Goal: Navigation & Orientation: Find specific page/section

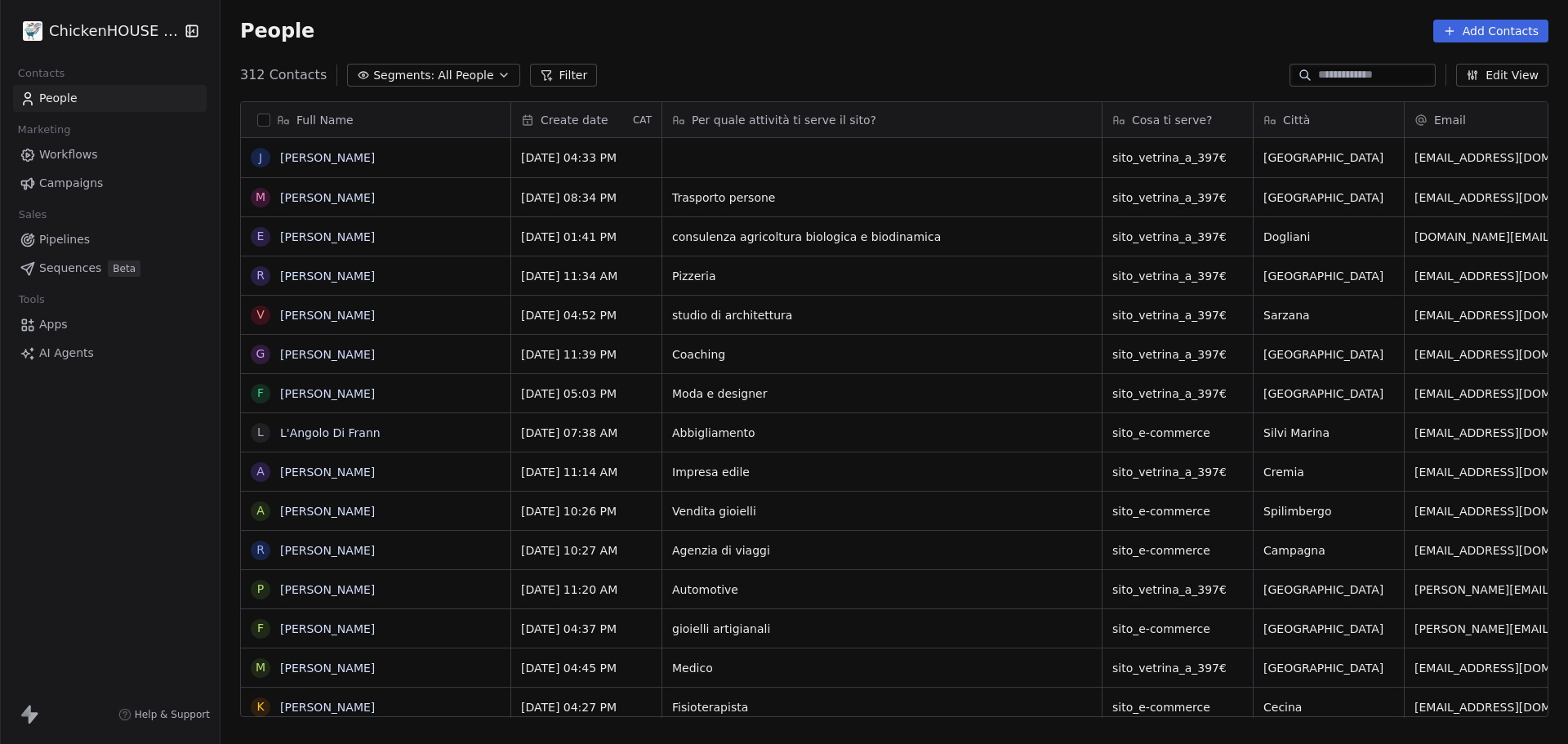
scroll to position [643, 1336]
click at [307, 156] on link "[PERSON_NAME]" at bounding box center [327, 157] width 94 height 13
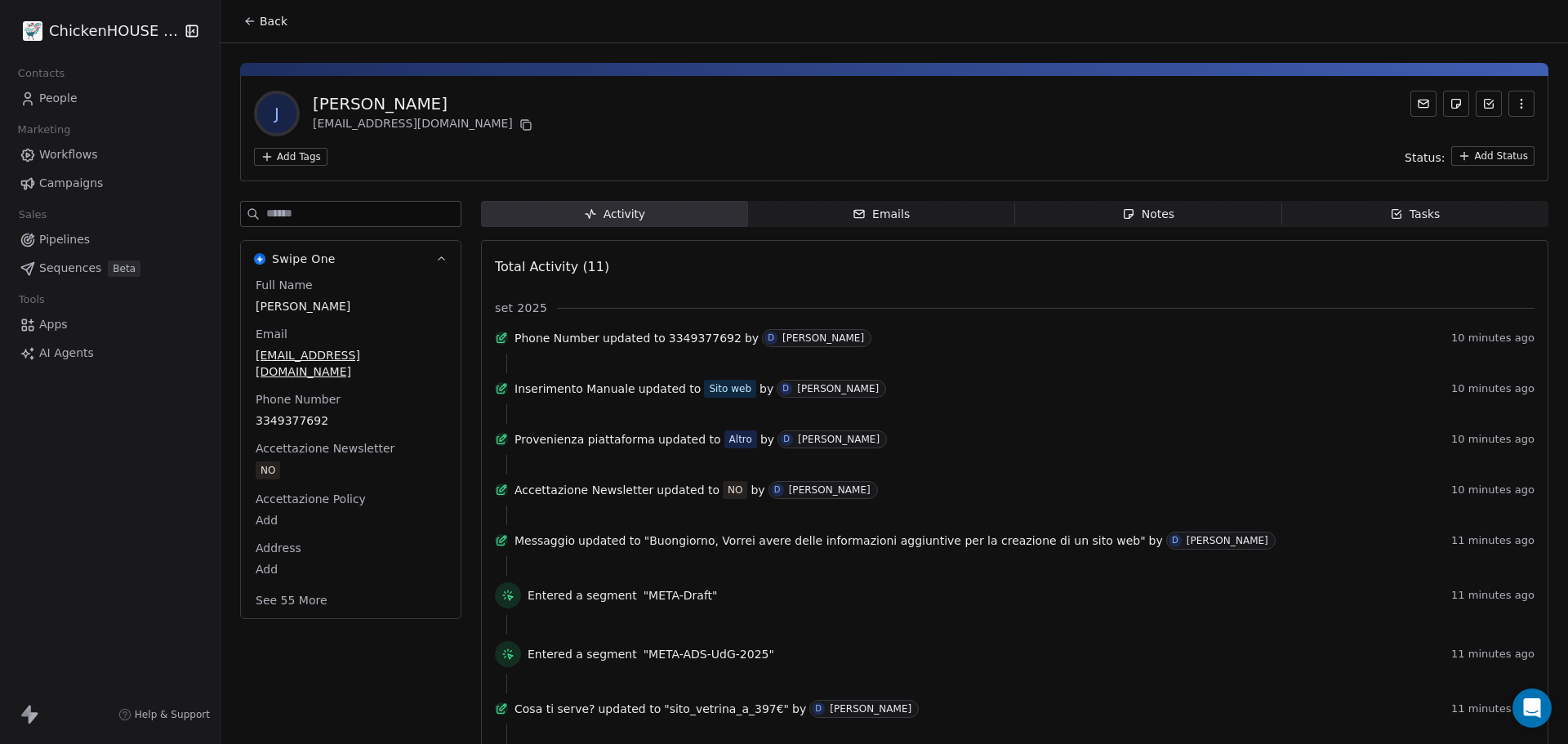
click at [55, 99] on span "People" at bounding box center [58, 99] width 38 height 17
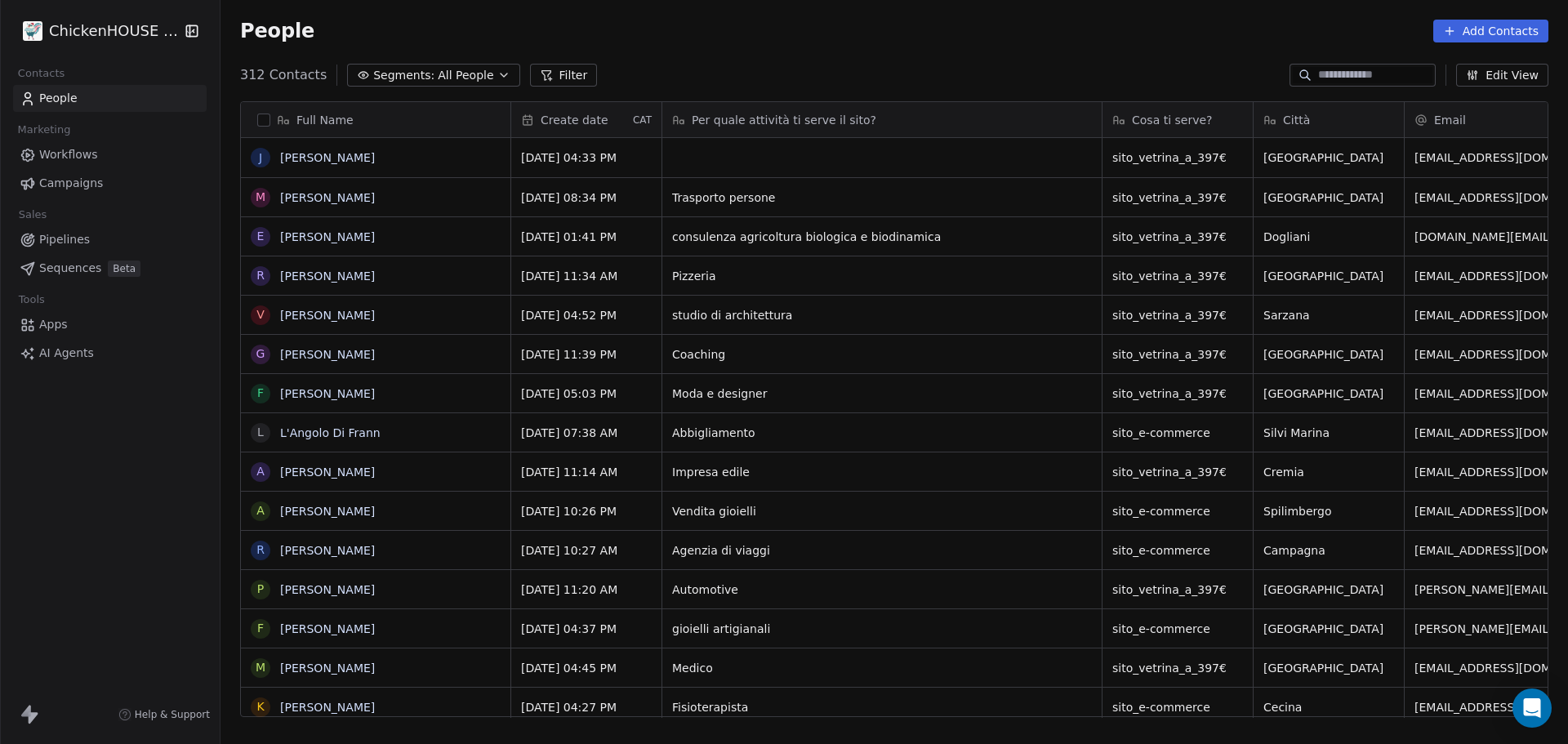
scroll to position [643, 1336]
click at [306, 200] on link "[PERSON_NAME]" at bounding box center [327, 198] width 94 height 13
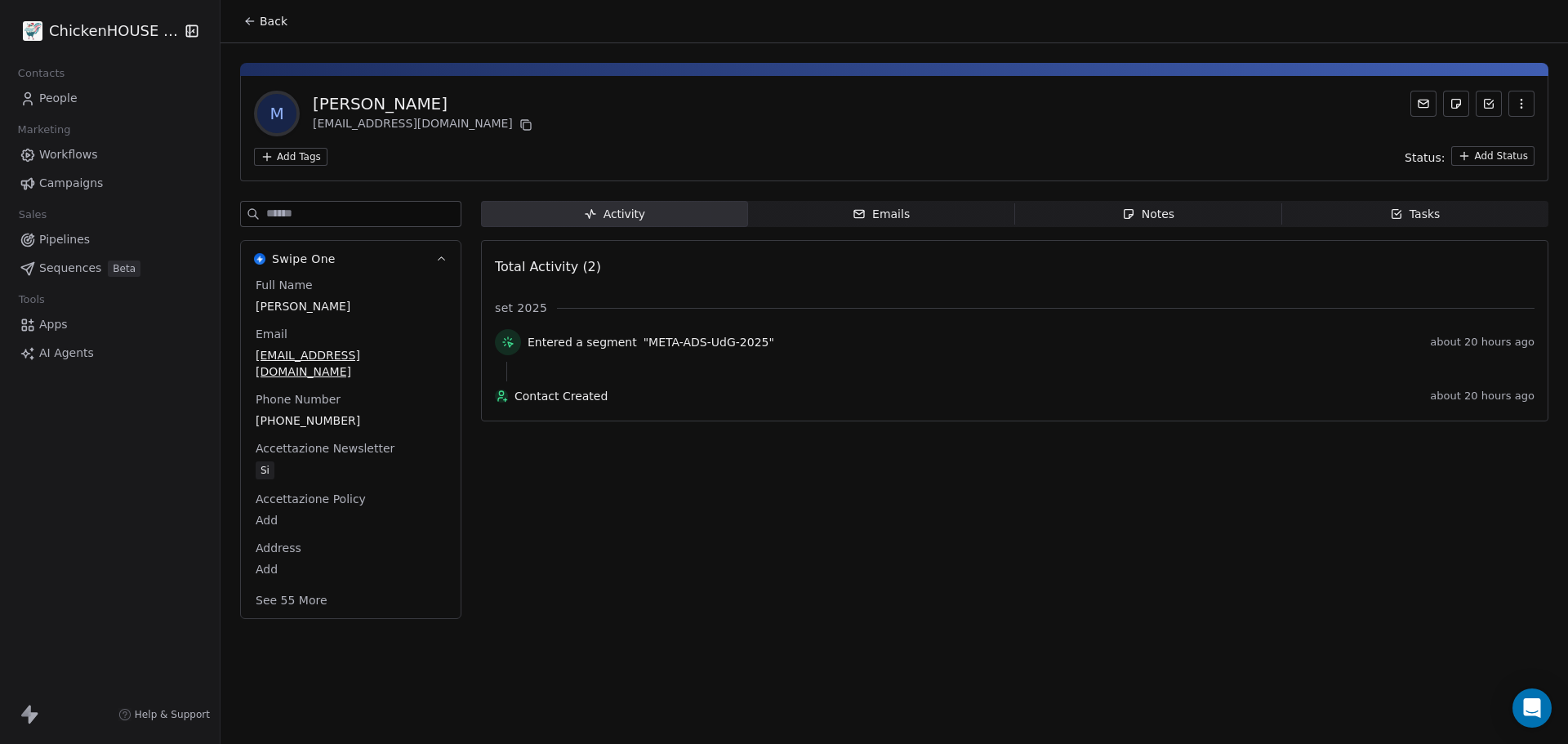
click at [44, 94] on span "People" at bounding box center [58, 99] width 38 height 17
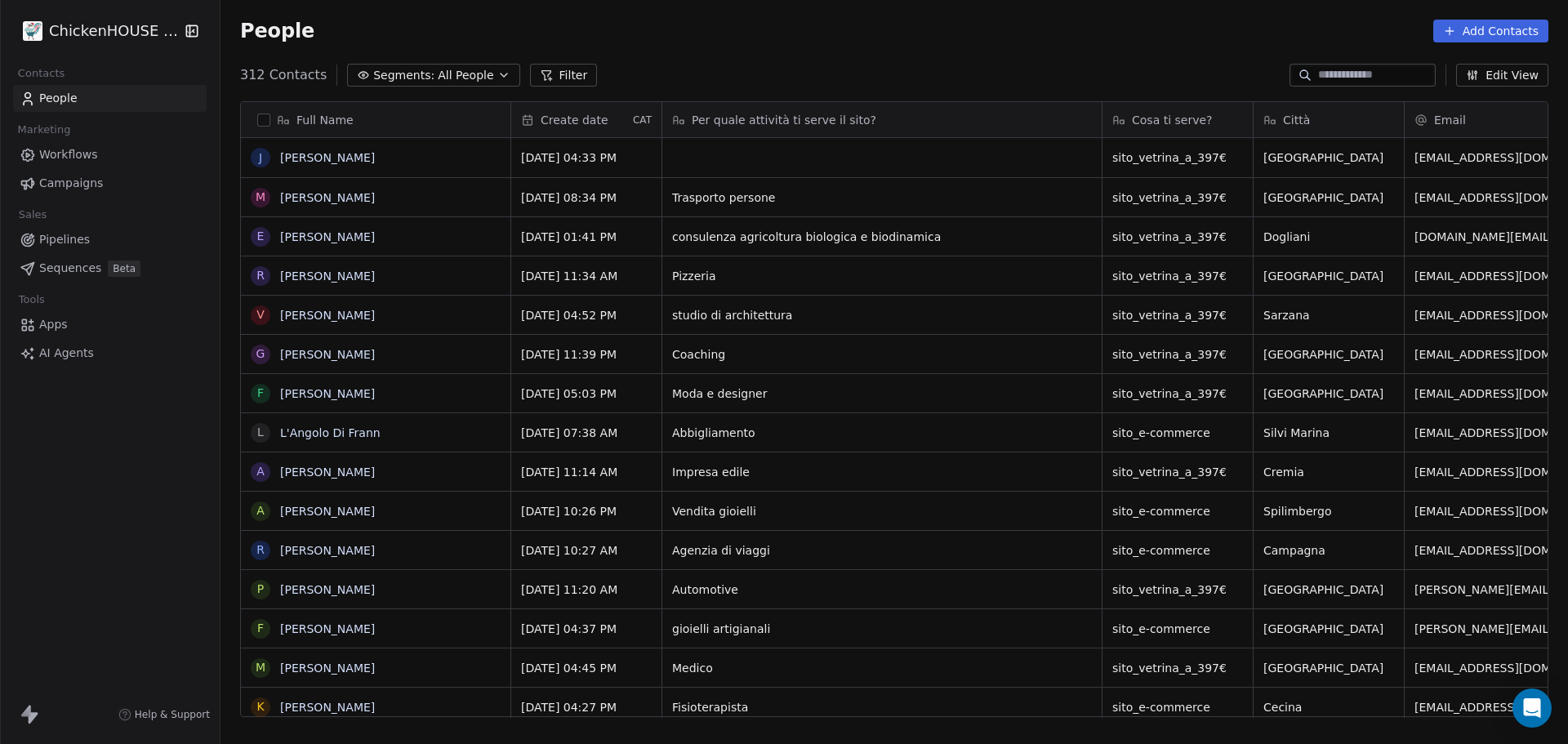
scroll to position [643, 1336]
click at [329, 238] on link "[PERSON_NAME]" at bounding box center [327, 237] width 94 height 13
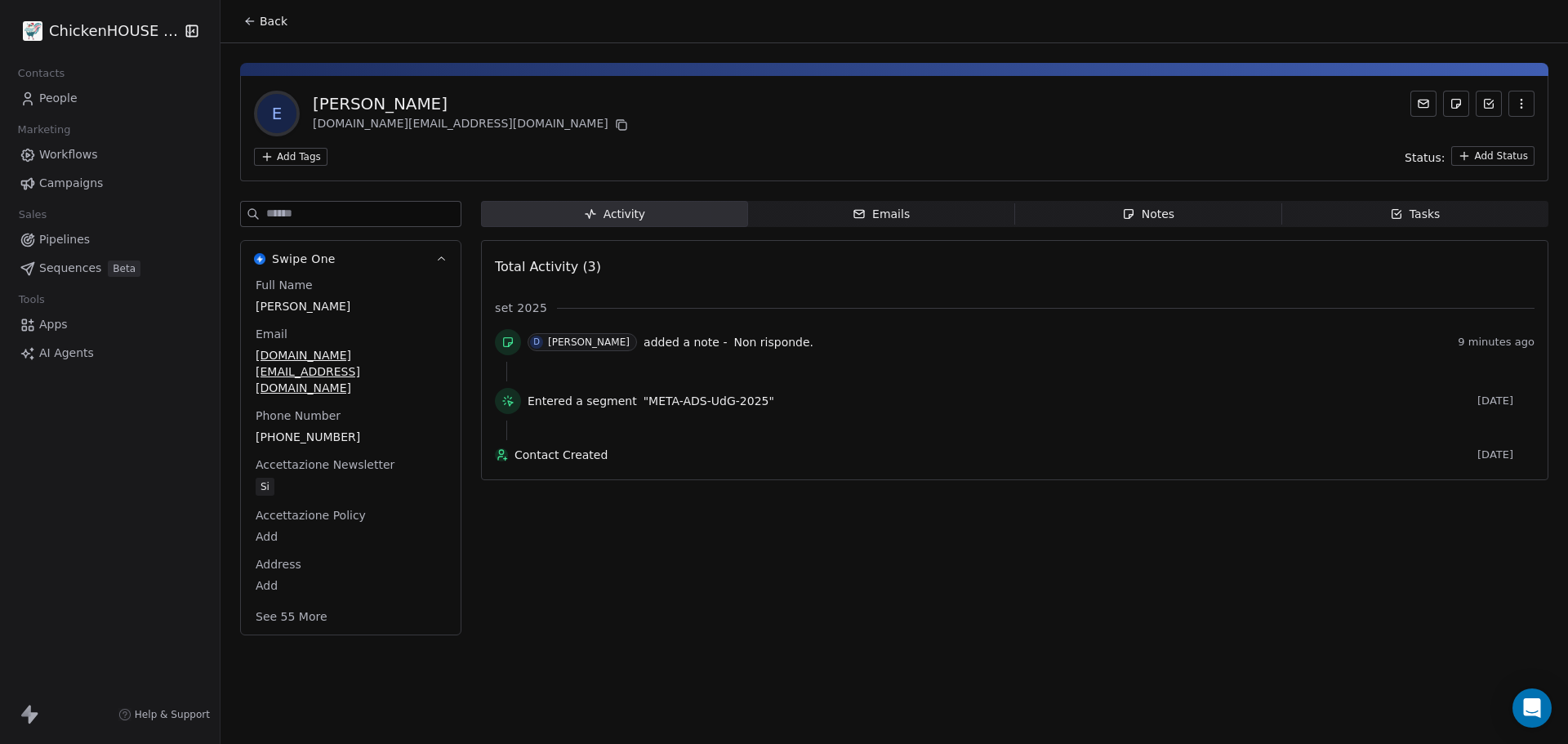
click at [62, 101] on span "People" at bounding box center [58, 99] width 38 height 17
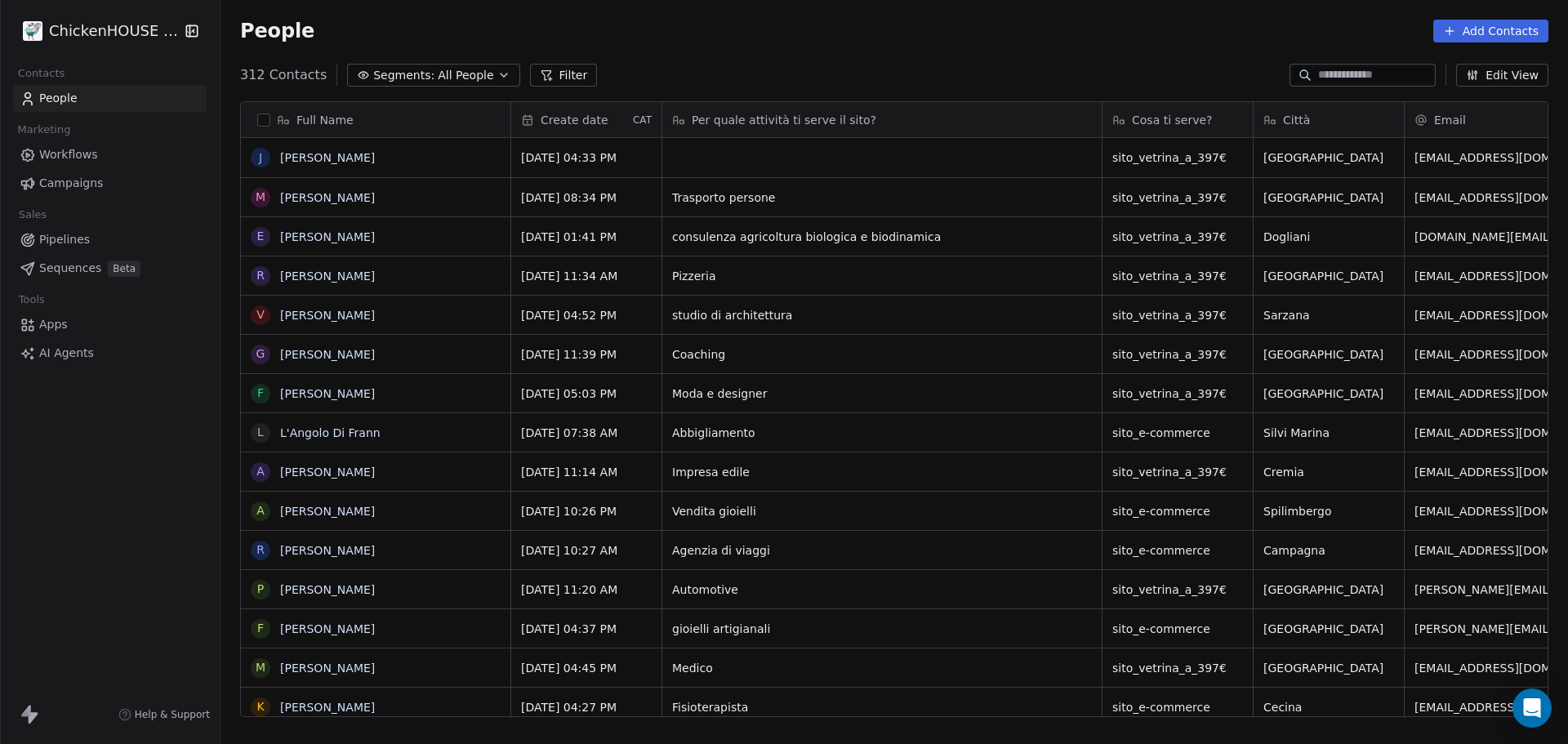
scroll to position [643, 1336]
click at [319, 274] on link "[PERSON_NAME]" at bounding box center [327, 276] width 94 height 13
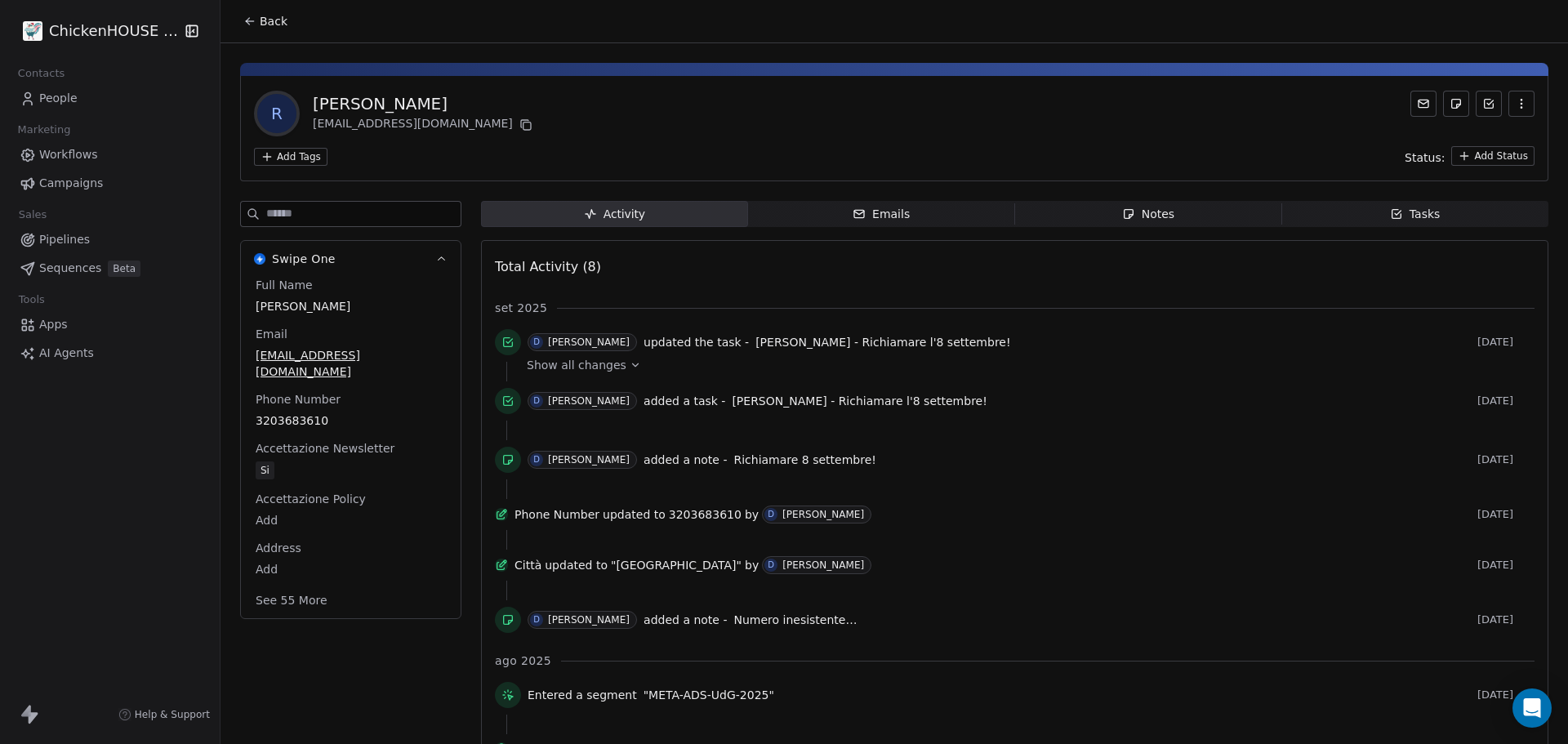
click at [60, 101] on span "People" at bounding box center [58, 99] width 38 height 17
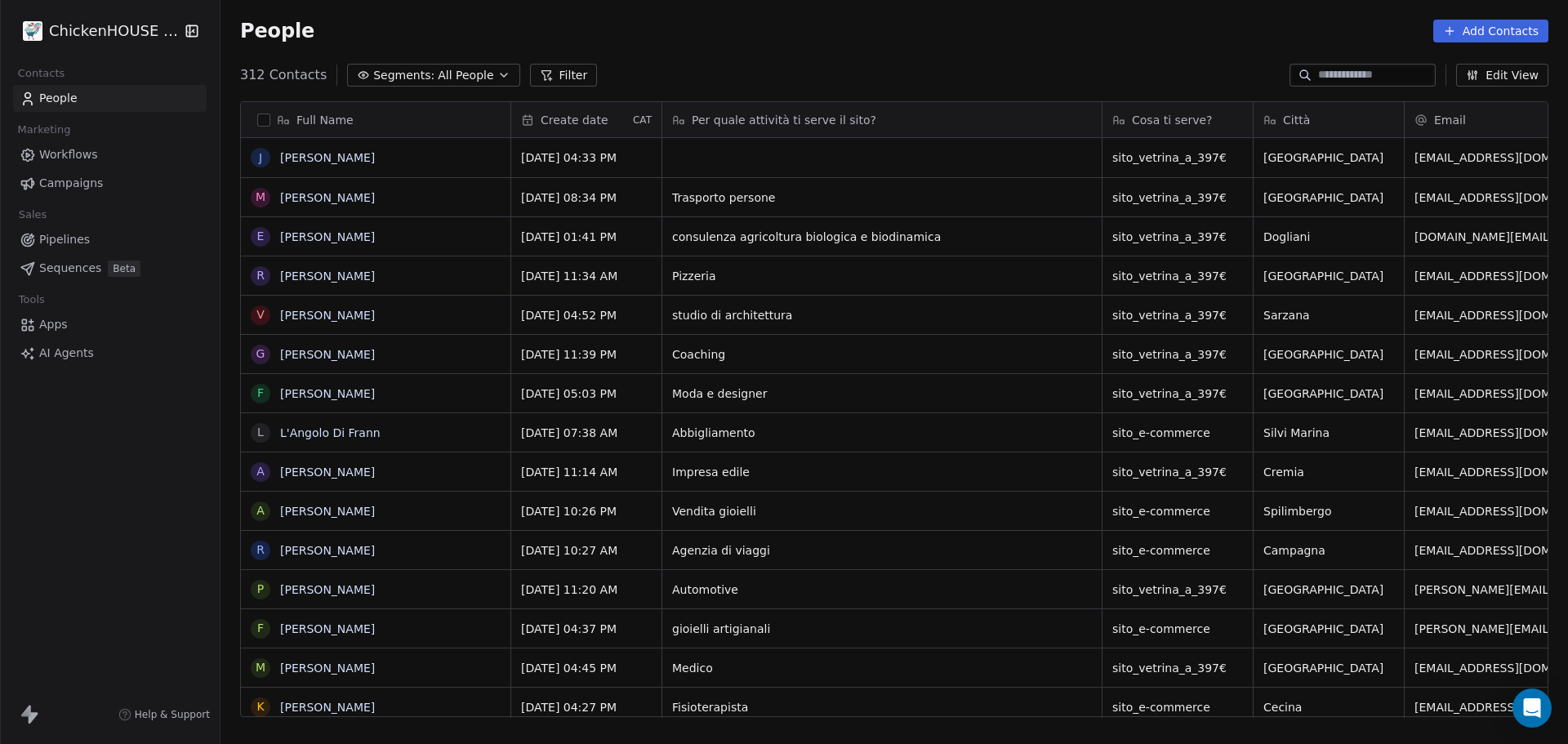
scroll to position [643, 1336]
click at [309, 355] on link "[PERSON_NAME]" at bounding box center [327, 354] width 94 height 13
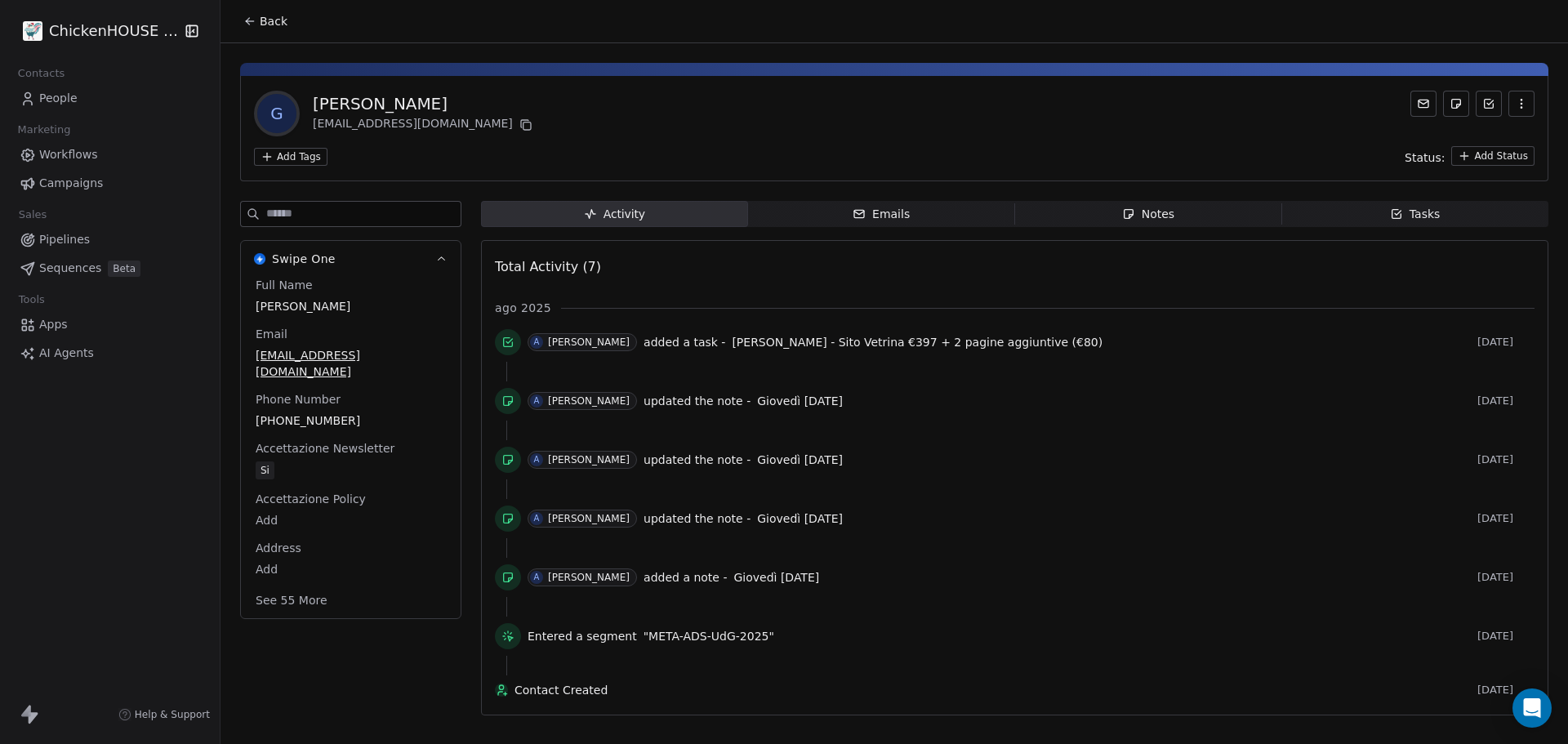
click at [43, 92] on span "People" at bounding box center [58, 99] width 38 height 17
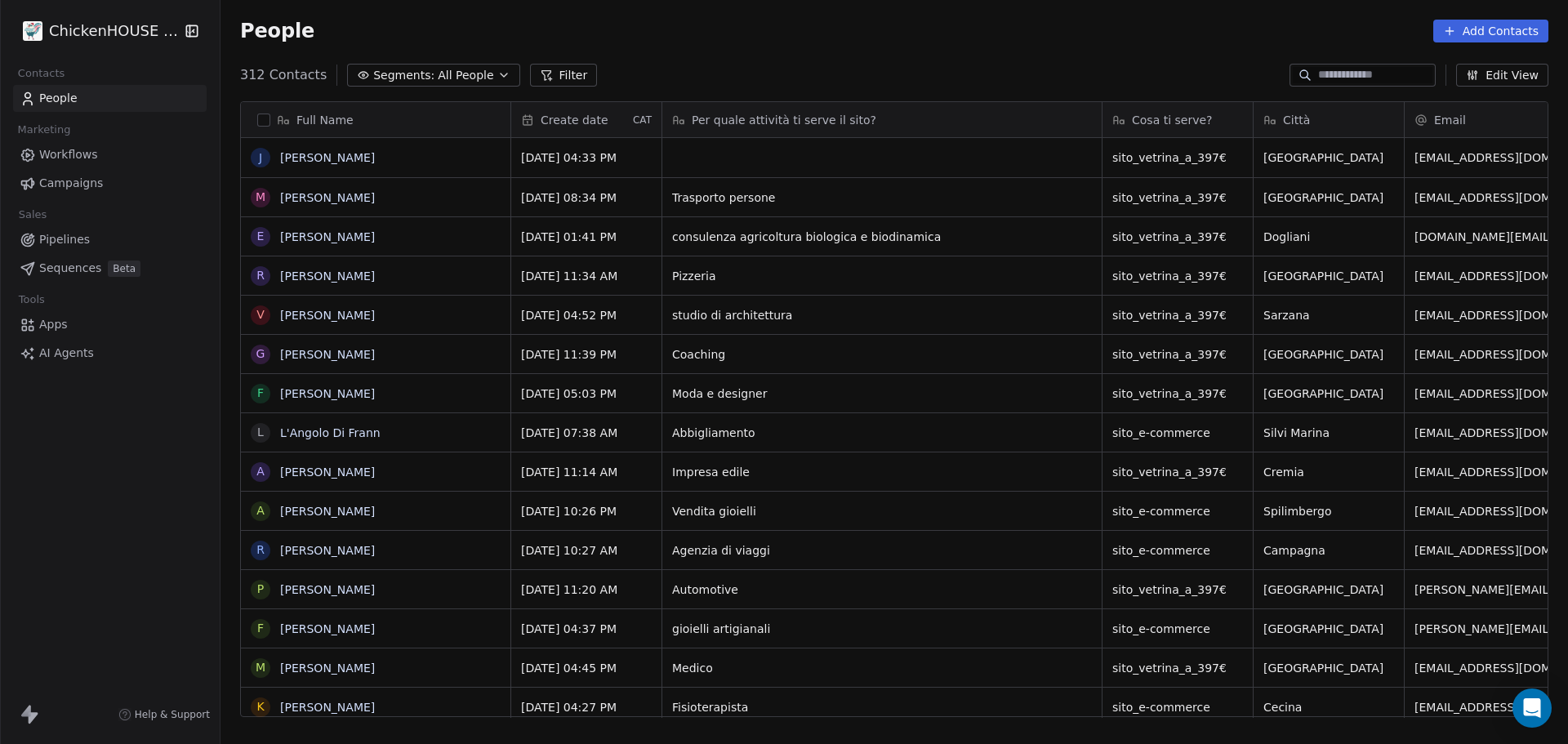
scroll to position [643, 1336]
